Goal: Download file/media

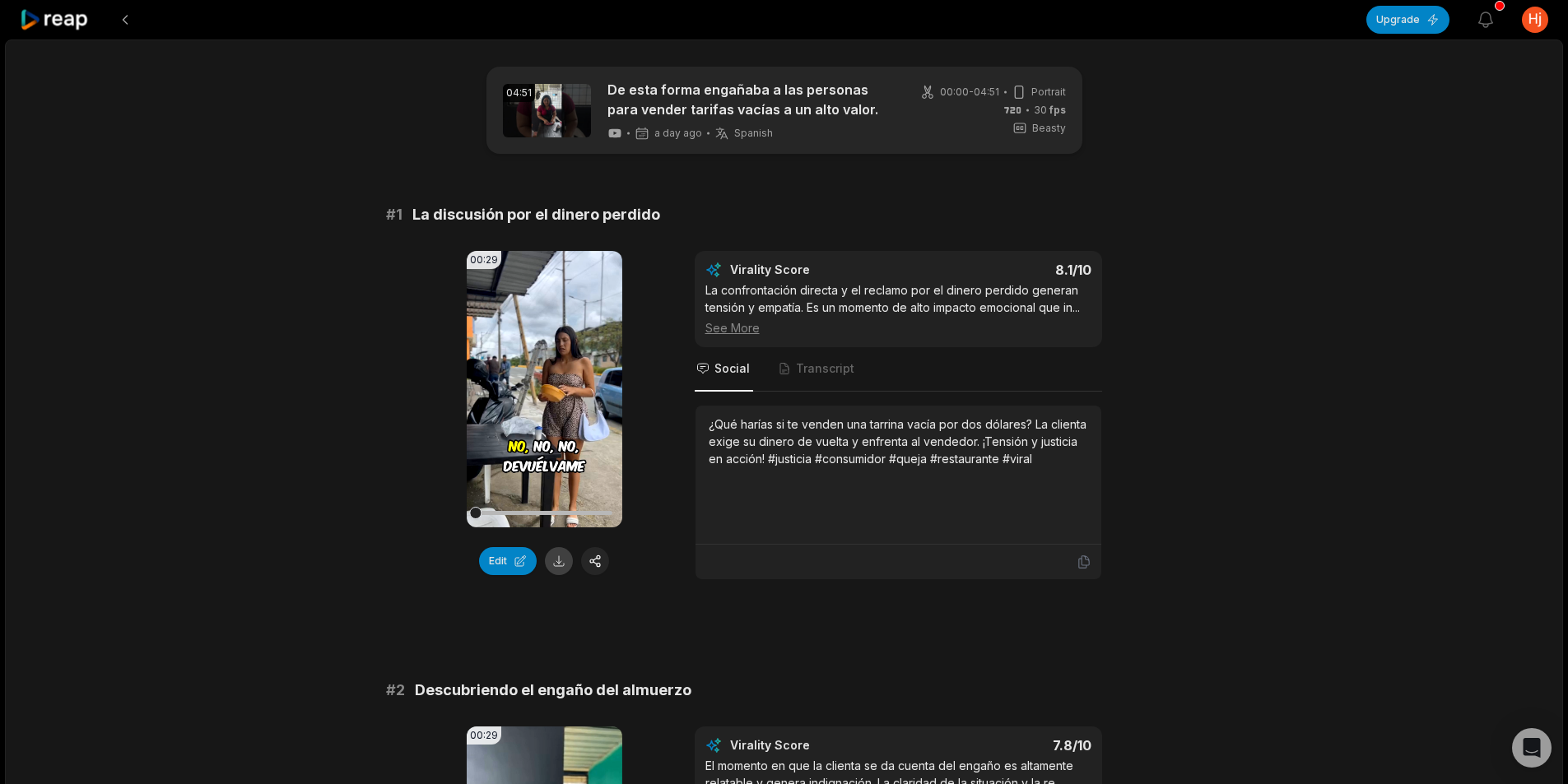
click at [559, 563] on button at bounding box center [559, 561] width 28 height 28
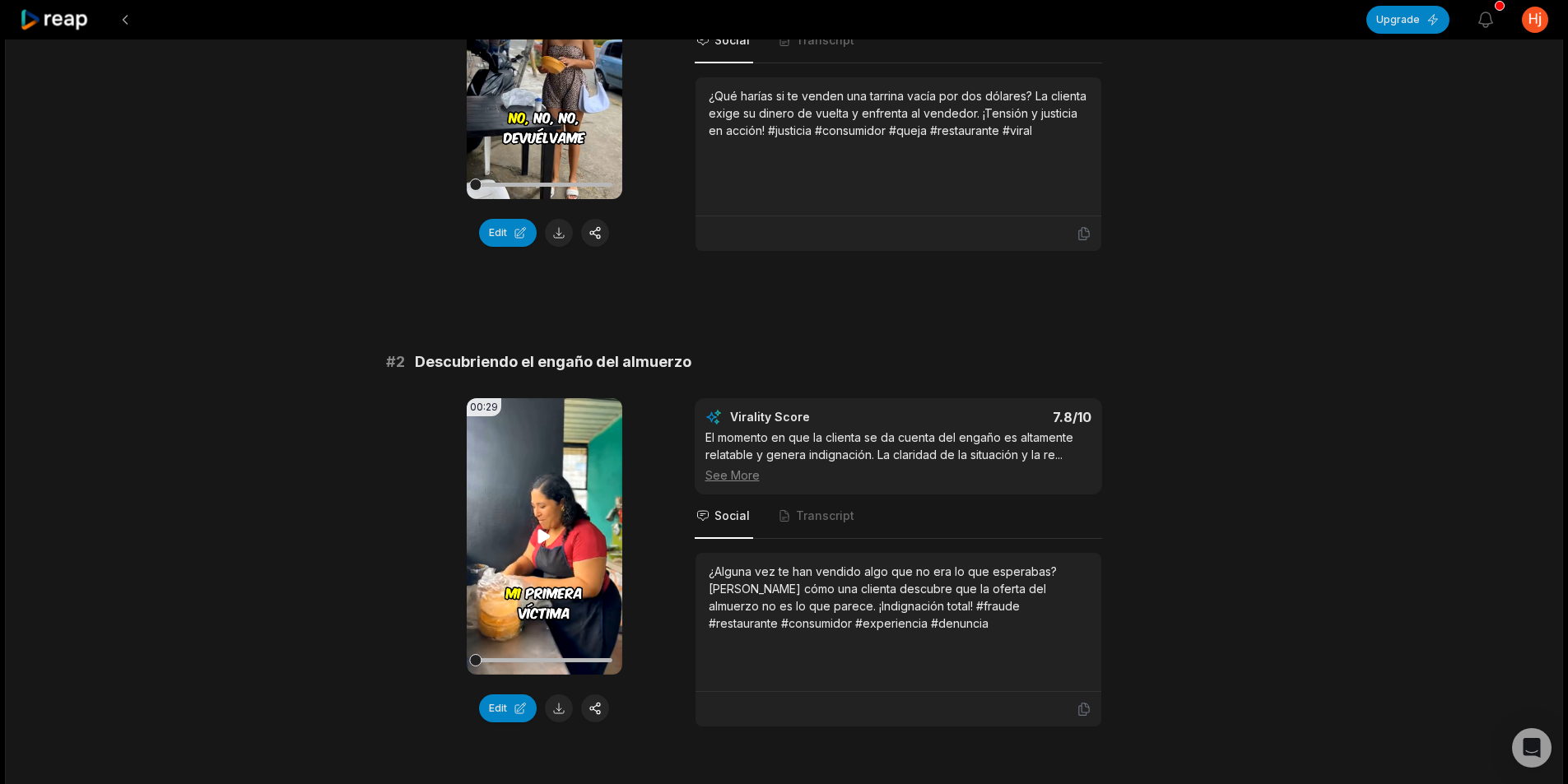
scroll to position [329, 0]
click at [553, 713] on button at bounding box center [559, 707] width 28 height 28
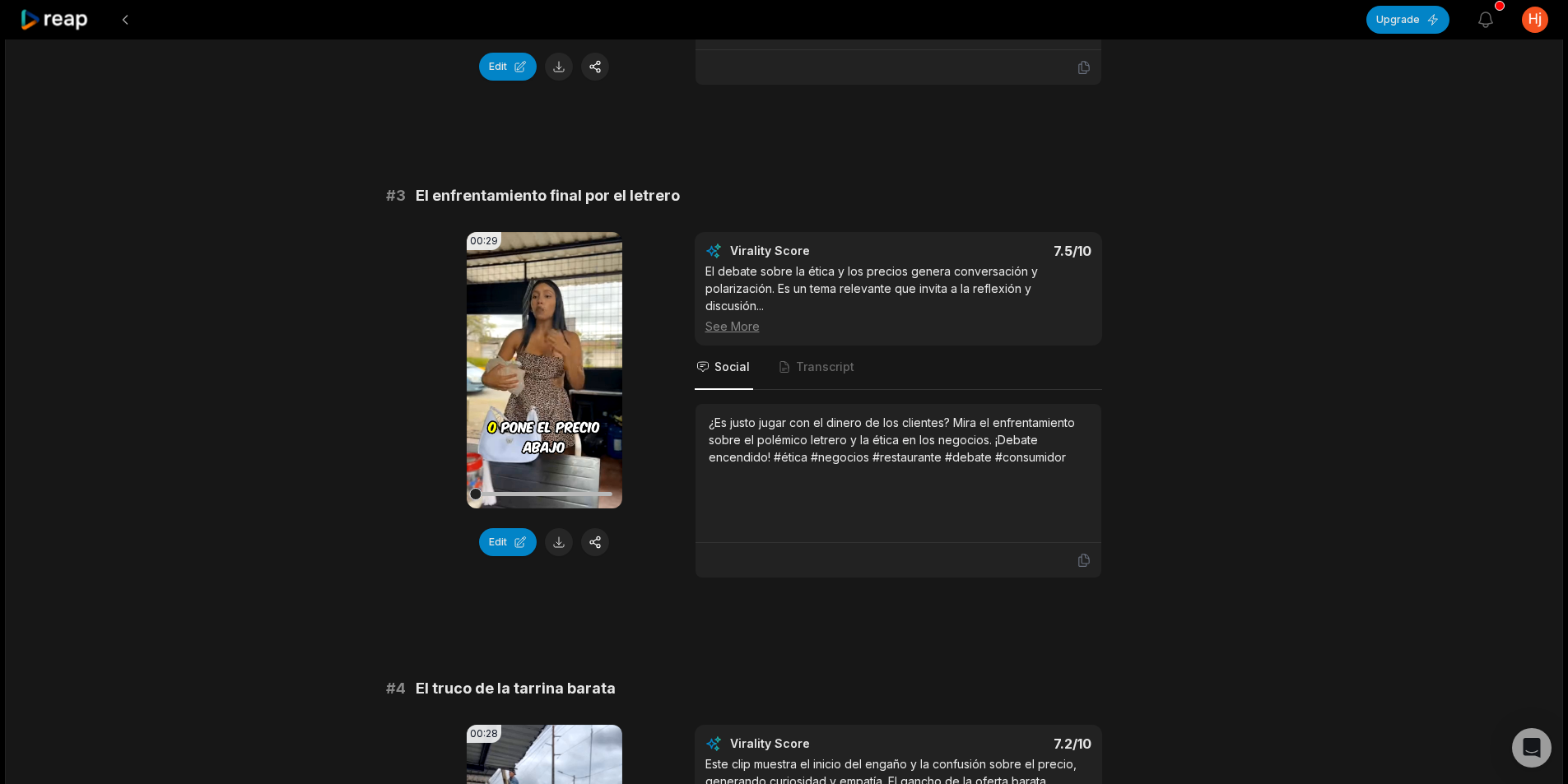
scroll to position [987, 0]
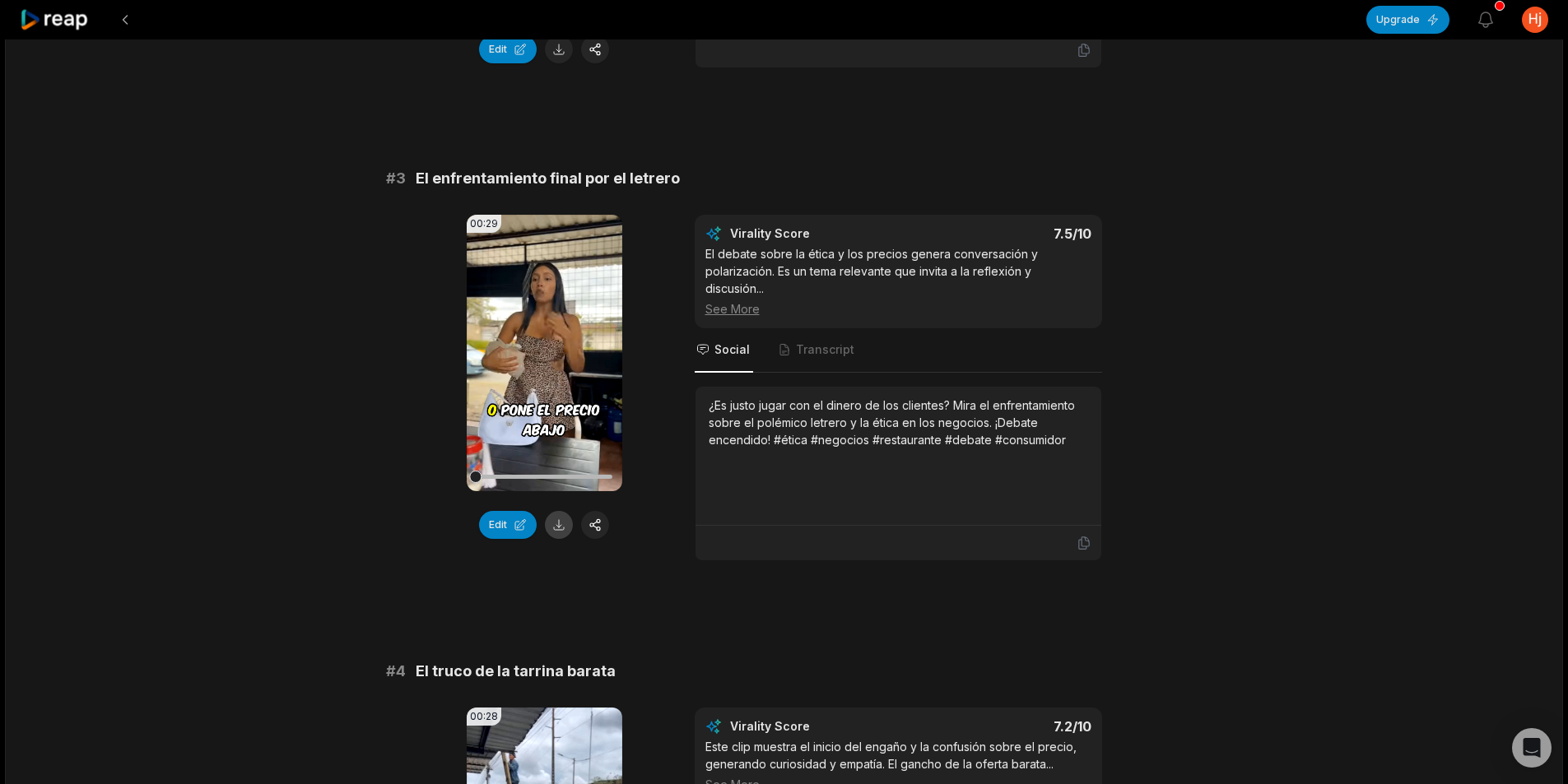
click at [565, 530] on button at bounding box center [559, 524] width 28 height 28
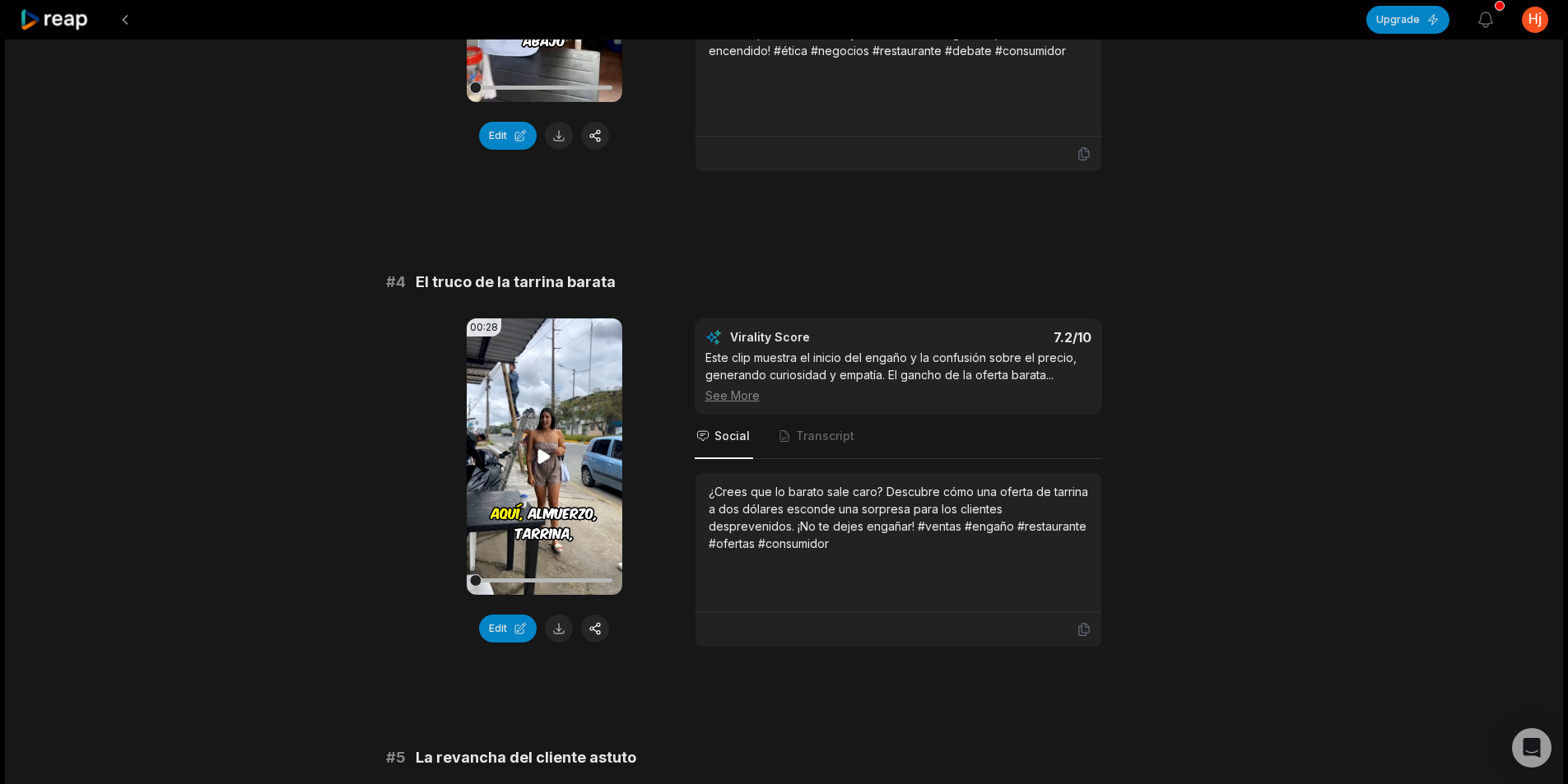
scroll to position [1398, 0]
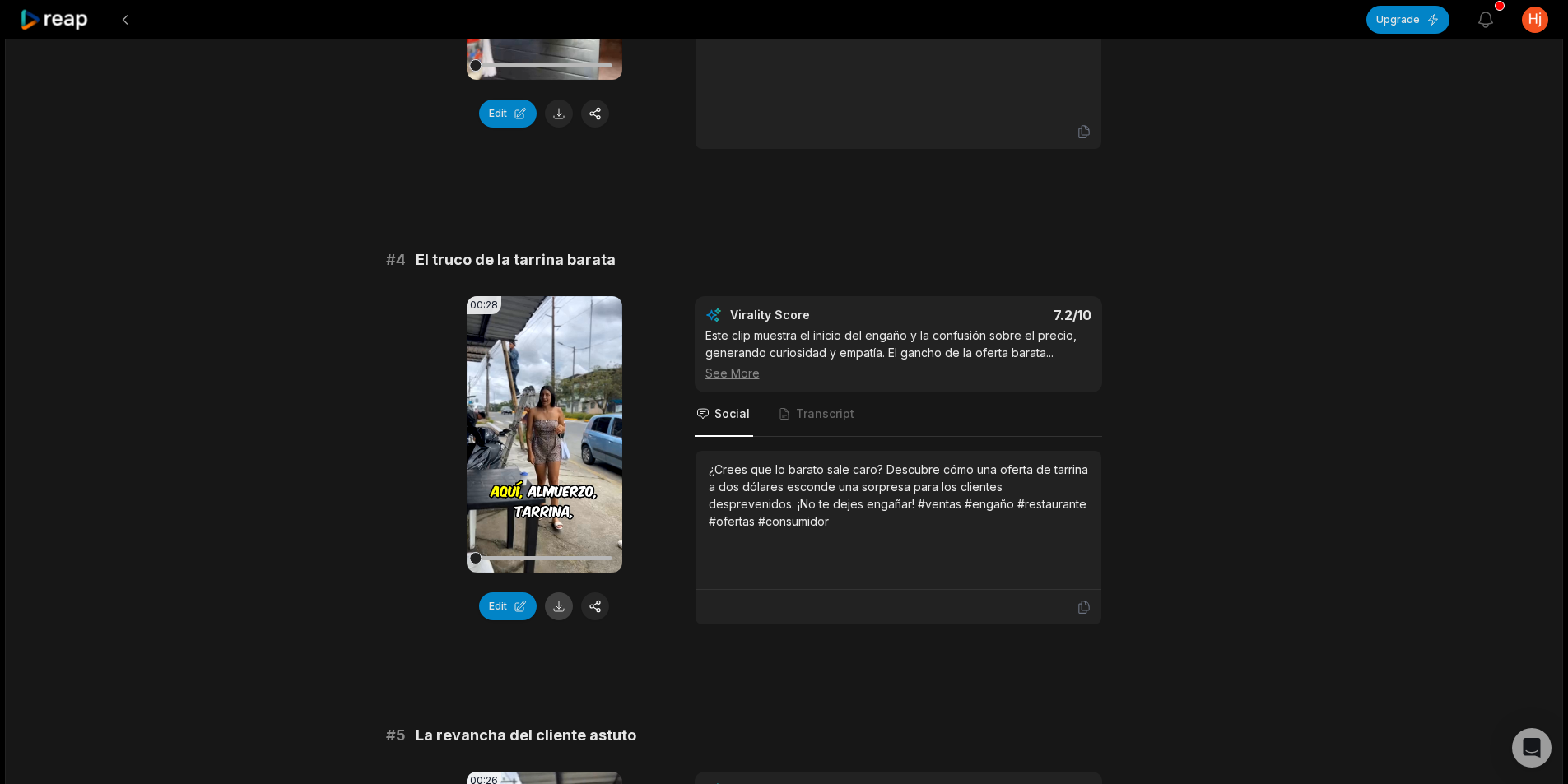
click at [565, 610] on button at bounding box center [559, 606] width 28 height 28
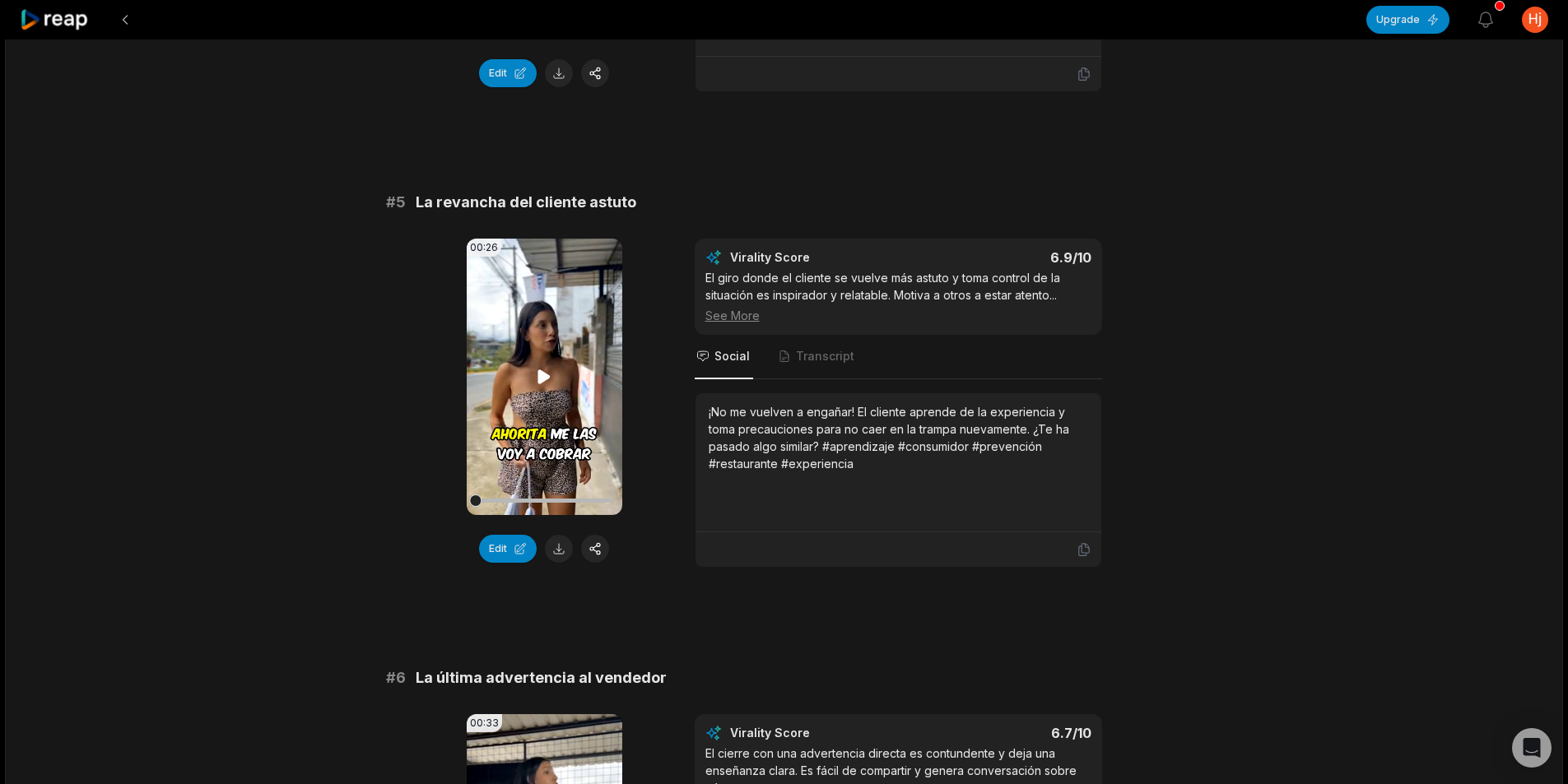
scroll to position [2057, 0]
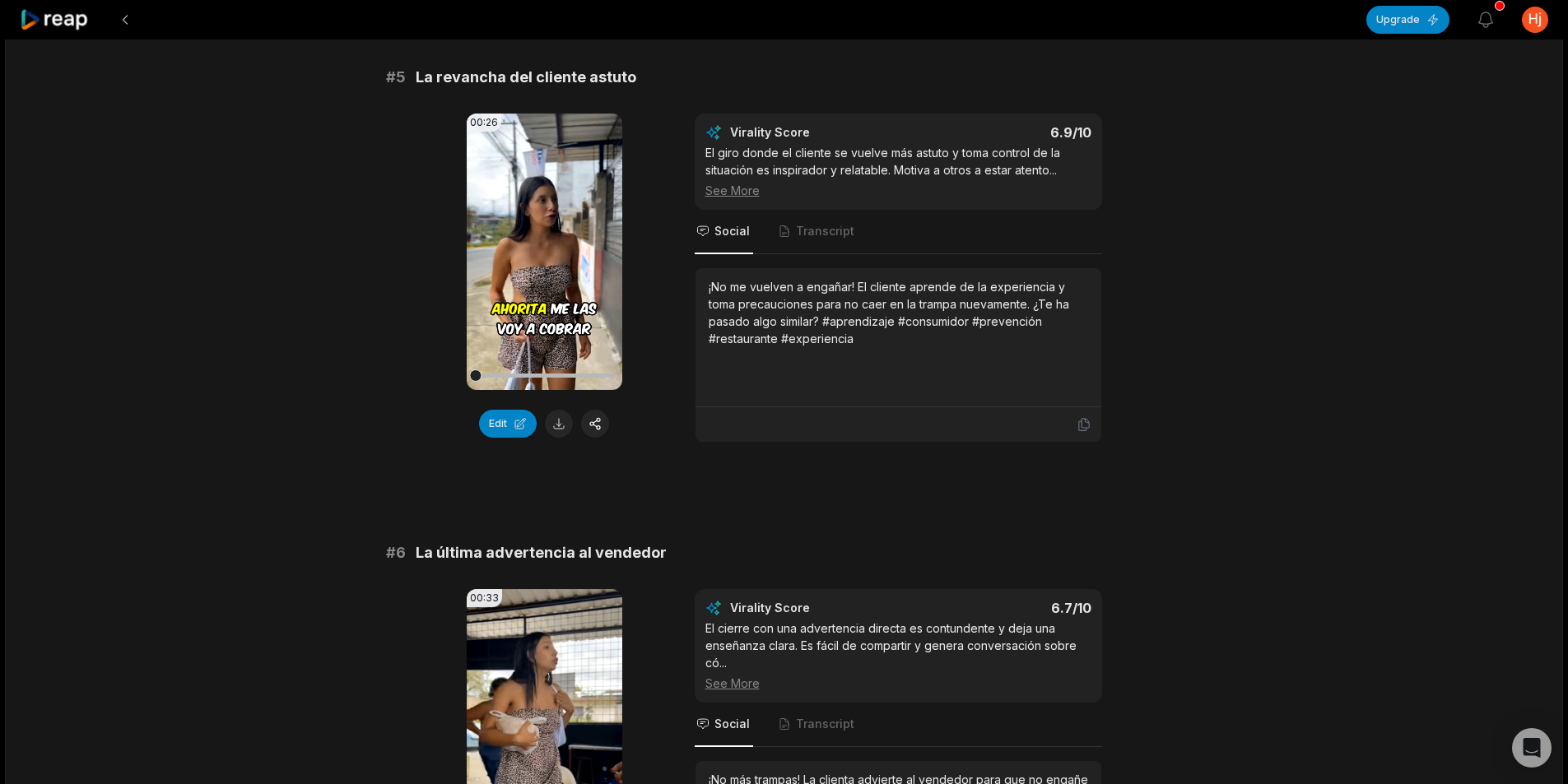
click at [564, 423] on button at bounding box center [559, 423] width 28 height 28
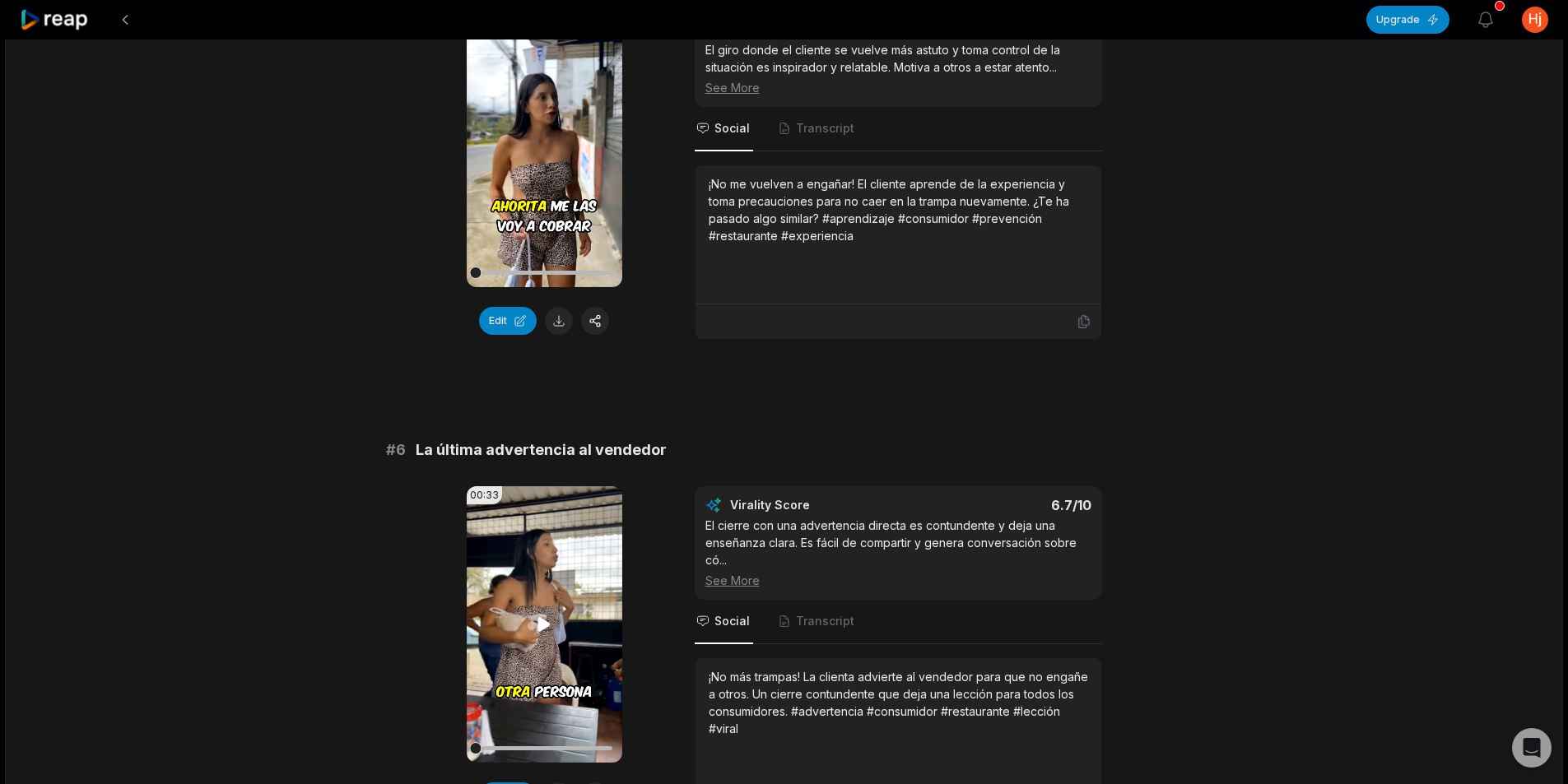
scroll to position [2332, 0]
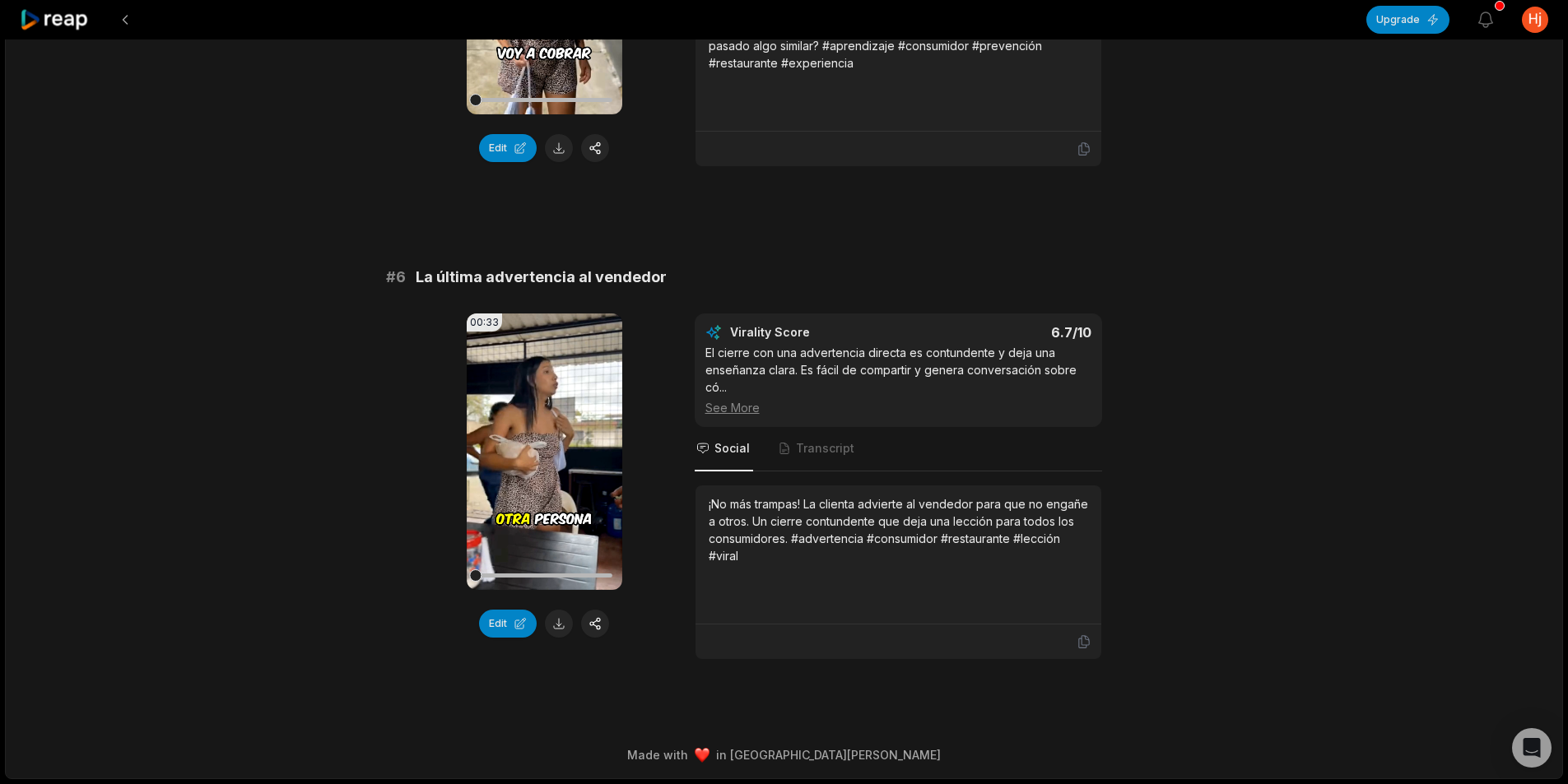
drag, startPoint x: 559, startPoint y: 624, endPoint x: 560, endPoint y: 613, distance: 11.0
click at [560, 624] on button at bounding box center [559, 623] width 28 height 28
